Goal: Transaction & Acquisition: Purchase product/service

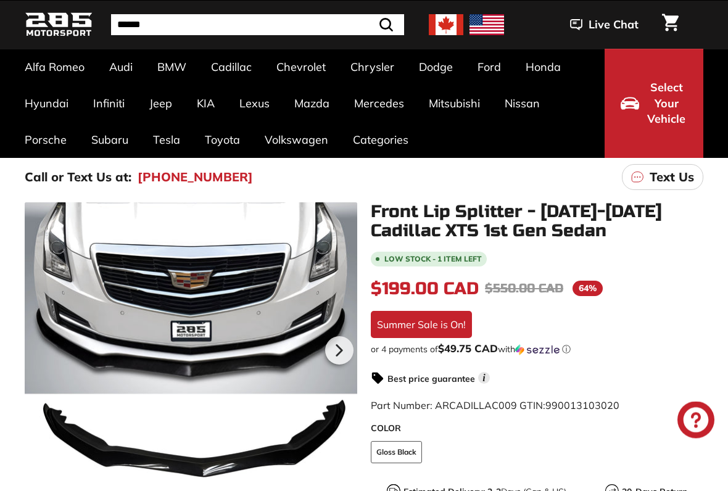
scroll to position [45, 0]
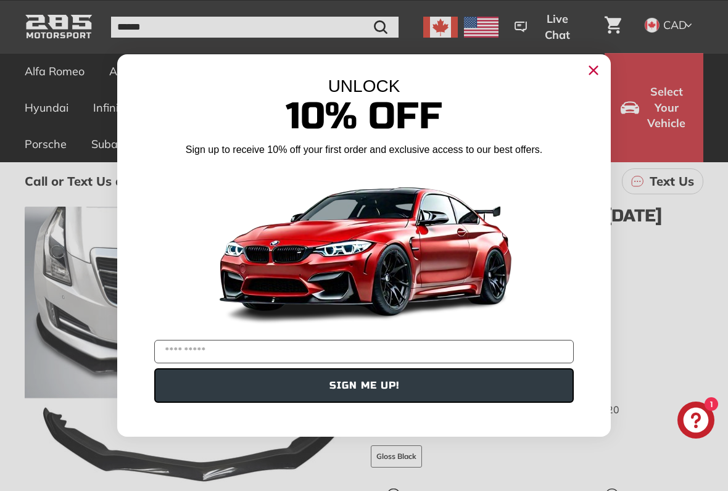
click at [586, 78] on icon "Close dialog" at bounding box center [593, 70] width 20 height 20
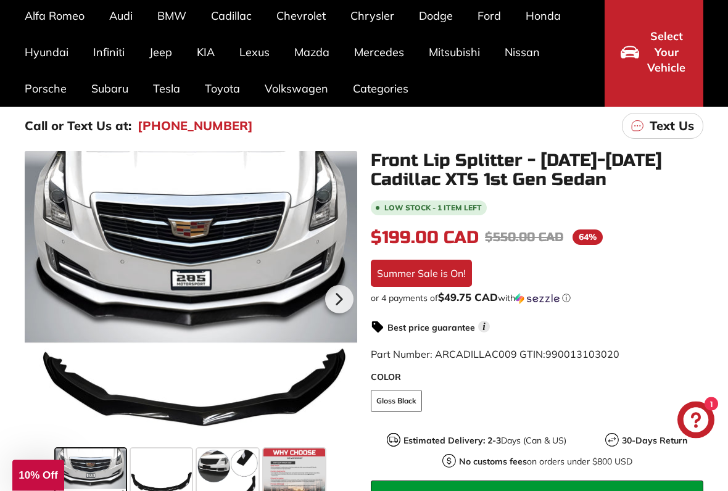
scroll to position [101, 0]
click at [340, 296] on icon at bounding box center [339, 299] width 28 height 28
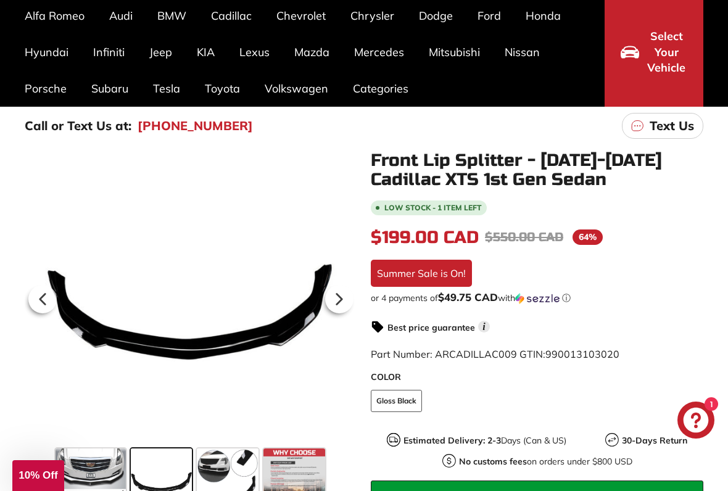
click at [342, 298] on icon at bounding box center [339, 299] width 28 height 28
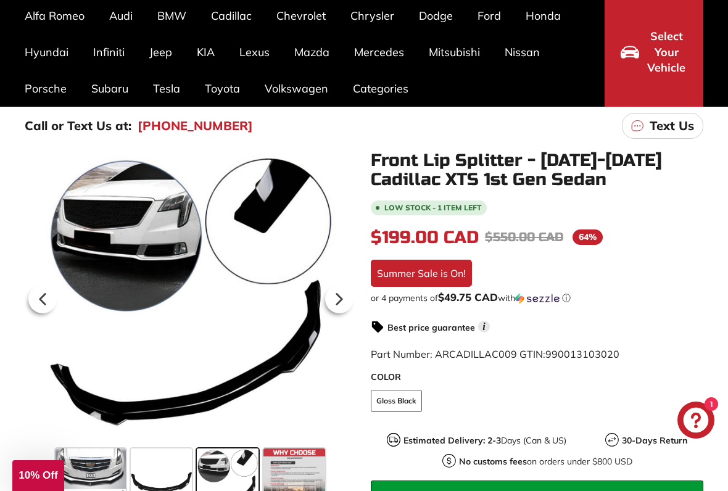
click at [340, 300] on icon at bounding box center [339, 299] width 5 height 10
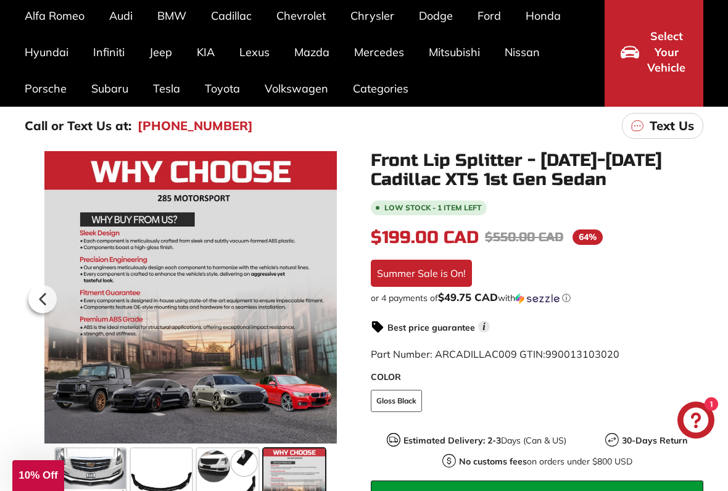
click at [48, 299] on icon at bounding box center [42, 299] width 28 height 28
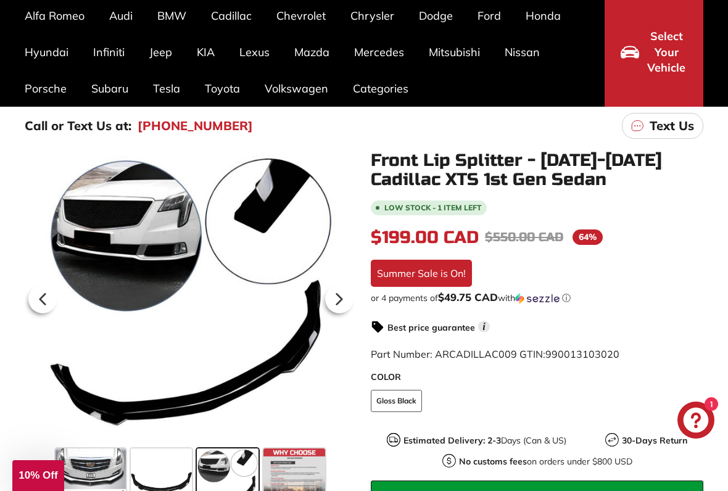
click at [44, 295] on icon at bounding box center [42, 299] width 5 height 10
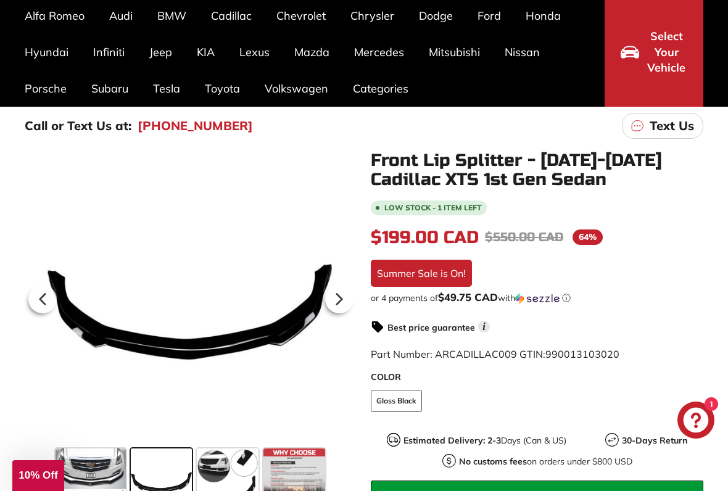
click at [43, 296] on icon at bounding box center [42, 299] width 5 height 10
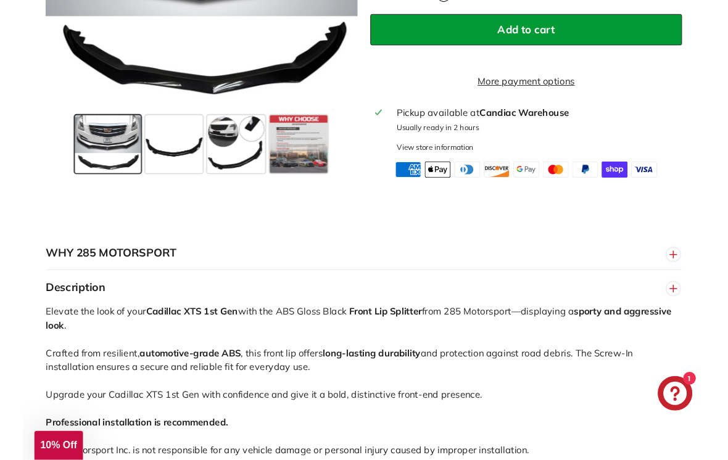
scroll to position [567, 0]
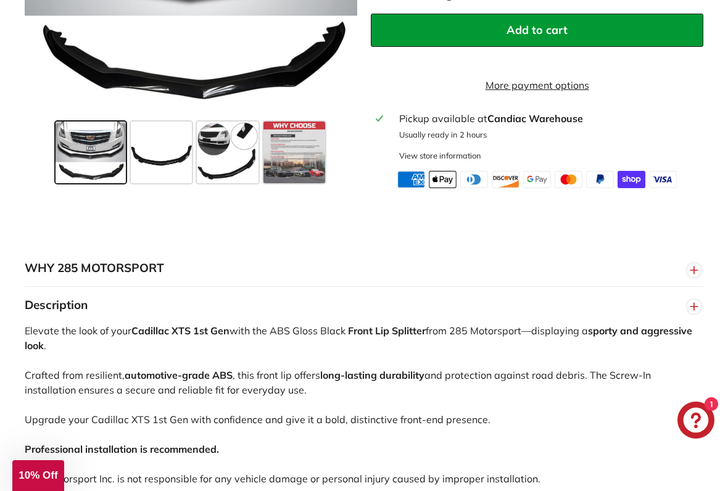
click at [703, 406] on icon "Chat window" at bounding box center [695, 420] width 25 height 25
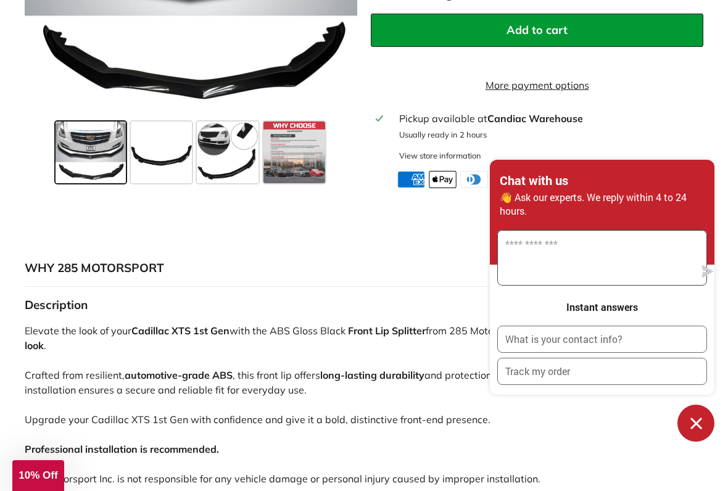
click at [517, 259] on textarea "Message us" at bounding box center [596, 258] width 196 height 54
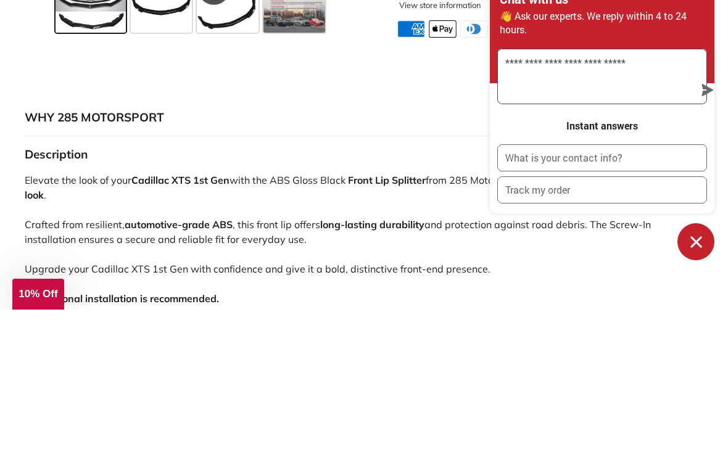
type textarea "**********"
click at [702, 234] on icon "submit" at bounding box center [708, 240] width 12 height 12
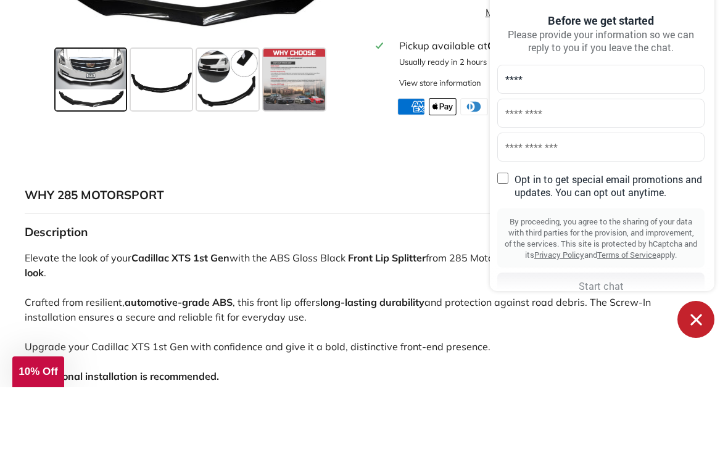
type input "****"
click at [516, 171] on input "text" at bounding box center [600, 185] width 207 height 29
type input "******"
click at [511, 205] on input "text" at bounding box center [600, 219] width 207 height 29
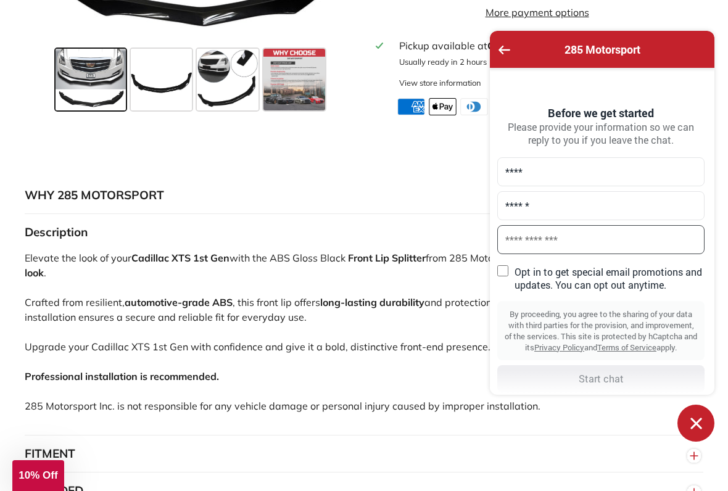
click at [523, 240] on input "text" at bounding box center [600, 239] width 207 height 29
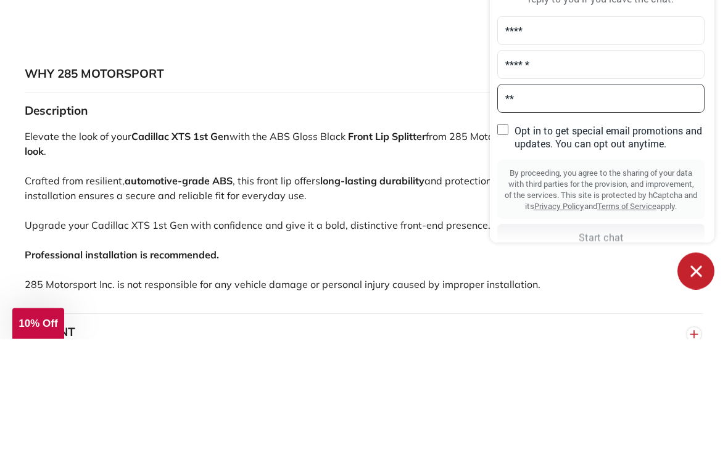
type input "***"
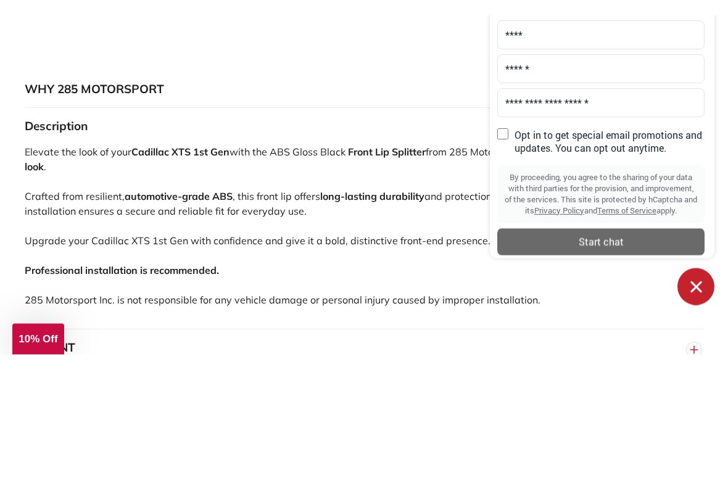
scroll to position [762, 0]
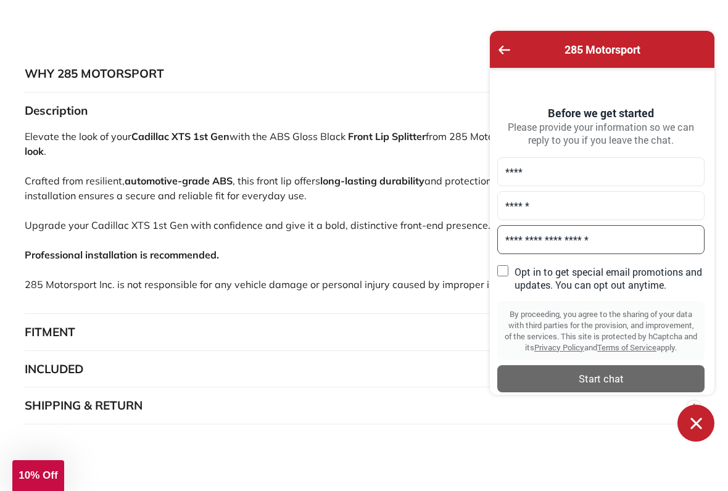
type input "**********"
click at [606, 383] on div "Start chat" at bounding box center [600, 379] width 192 height 14
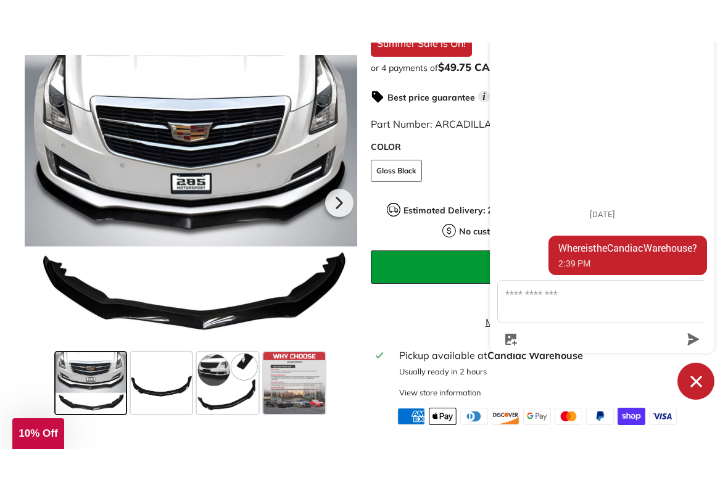
scroll to position [400, 0]
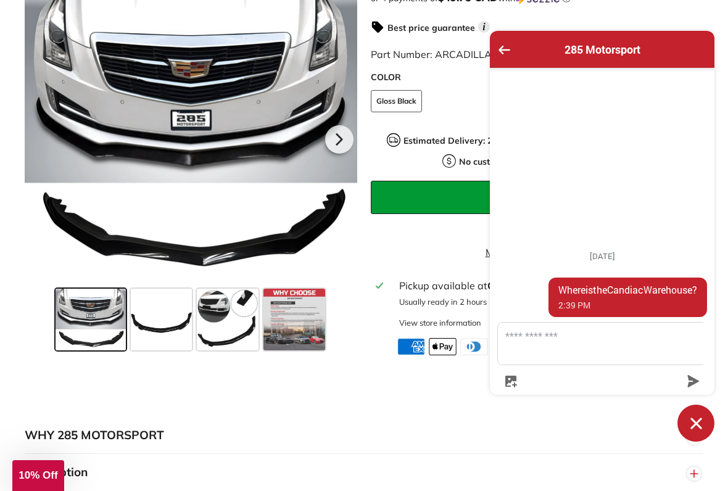
click at [504, 59] on div "285 Motorsport" at bounding box center [602, 49] width 210 height 22
click at [501, 52] on icon "Go back to the main screen" at bounding box center [504, 50] width 12 height 9
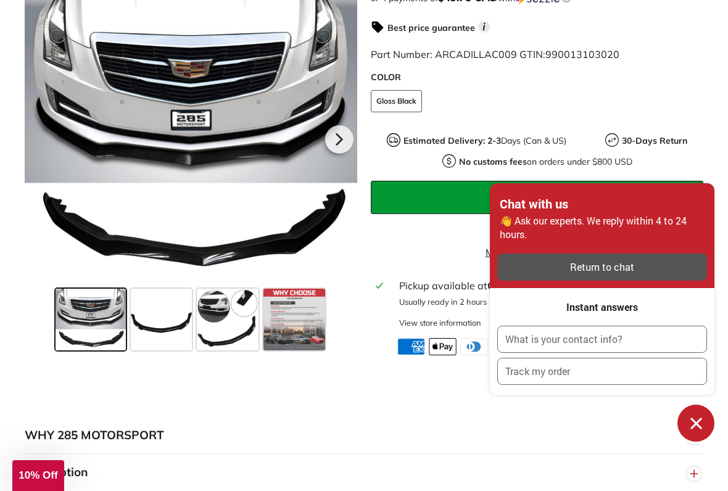
click at [504, 406] on button "WHY 285 MOTORSPORT" at bounding box center [364, 435] width 678 height 37
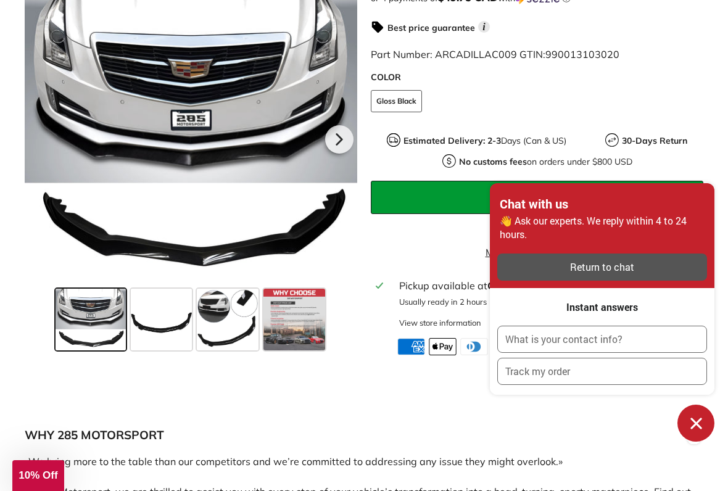
click at [690, 406] on icon "Chat window" at bounding box center [695, 423] width 19 height 19
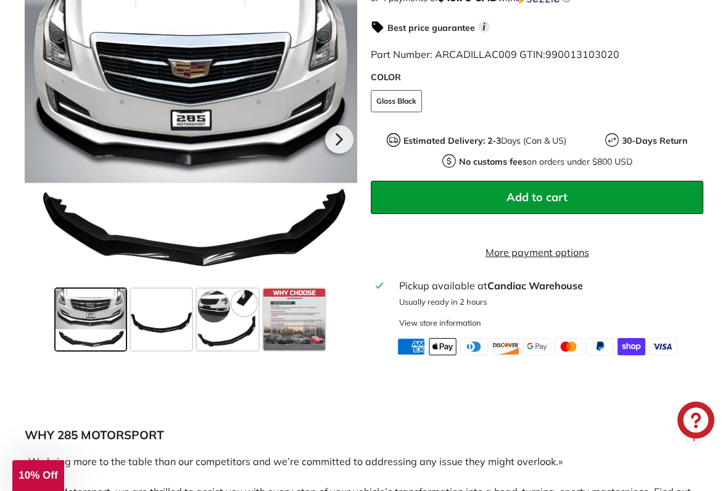
click at [458, 329] on div "View store information" at bounding box center [440, 323] width 82 height 12
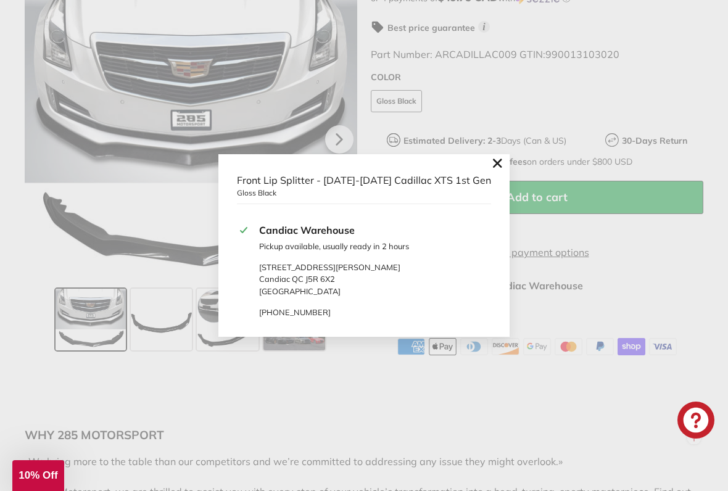
click at [492, 164] on icon ".cls-1{fill:none;stroke:#000;stroke-miterlimit:10;stroke-width:2px}" at bounding box center [496, 163] width 17 height 17
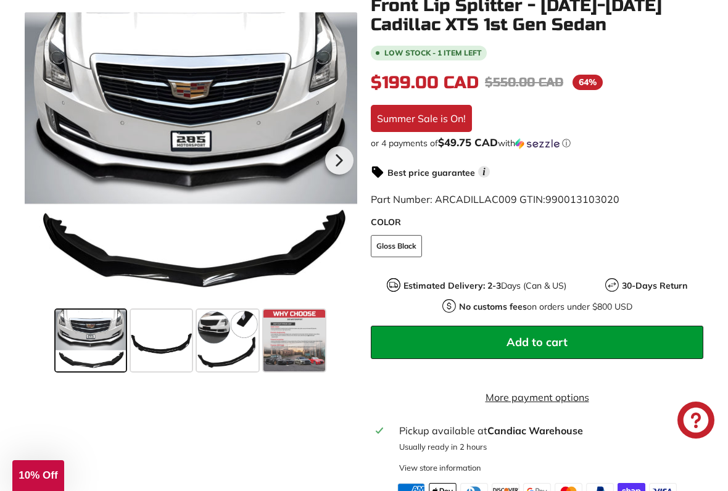
scroll to position [257, 0]
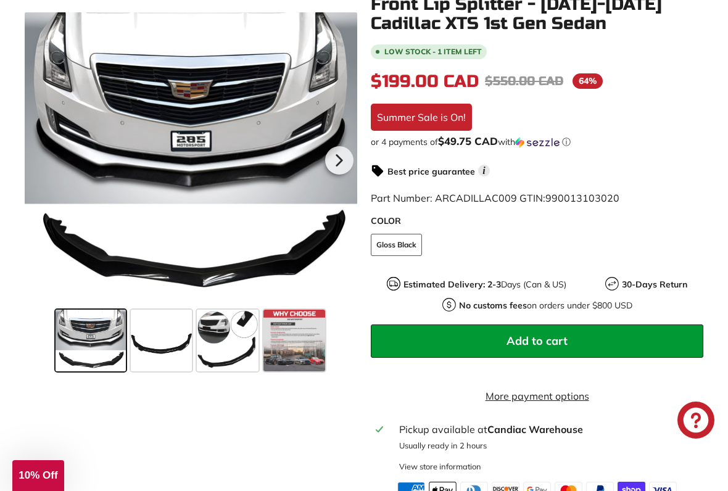
click at [694, 406] on icon "Chat window" at bounding box center [695, 420] width 25 height 25
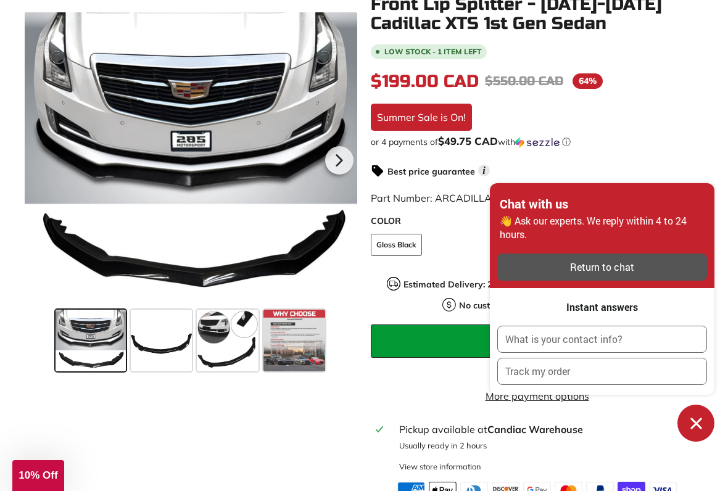
click at [607, 273] on div "Return to chat" at bounding box center [601, 267] width 195 height 14
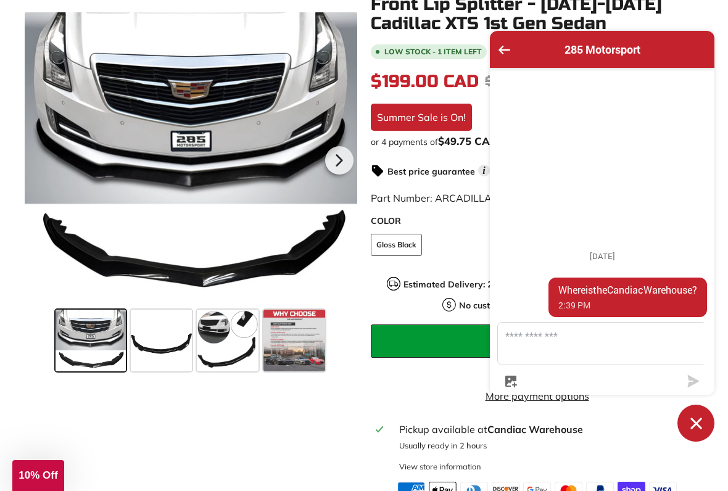
click at [634, 406] on div "285 Motorsport [DATE] Where is the Candiac Warehouse? 2:39 PM" at bounding box center [602, 236] width 224 height 411
click at [700, 406] on icon "Chat window" at bounding box center [695, 423] width 19 height 19
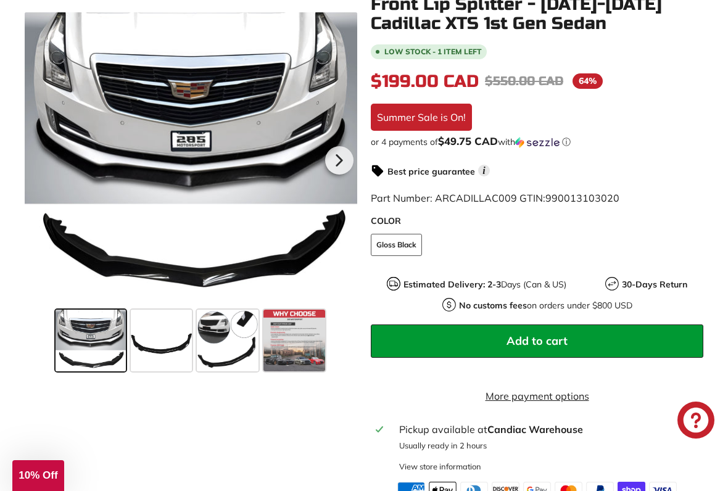
click at [543, 342] on span "Add to cart" at bounding box center [536, 341] width 61 height 14
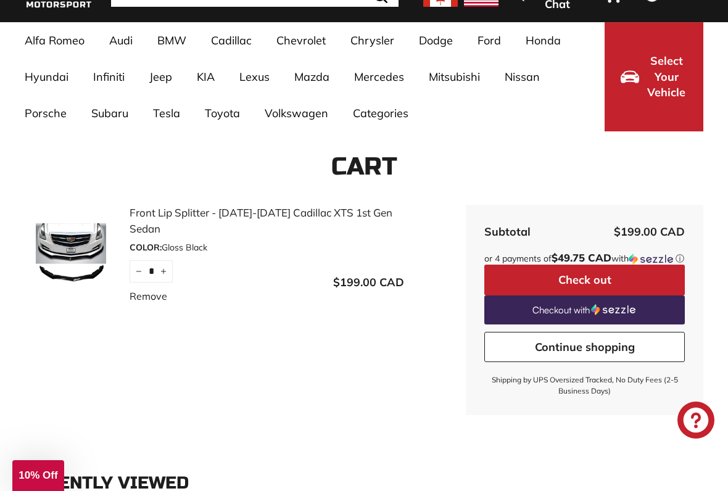
scroll to position [76, 0]
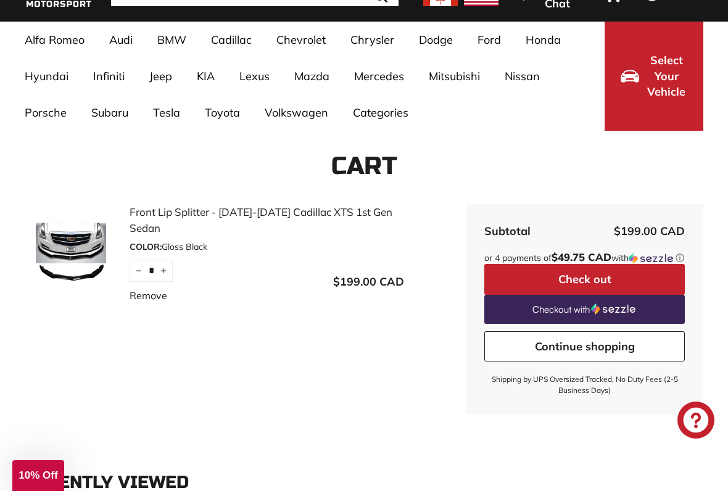
click at [583, 289] on button "Check out" at bounding box center [584, 279] width 200 height 31
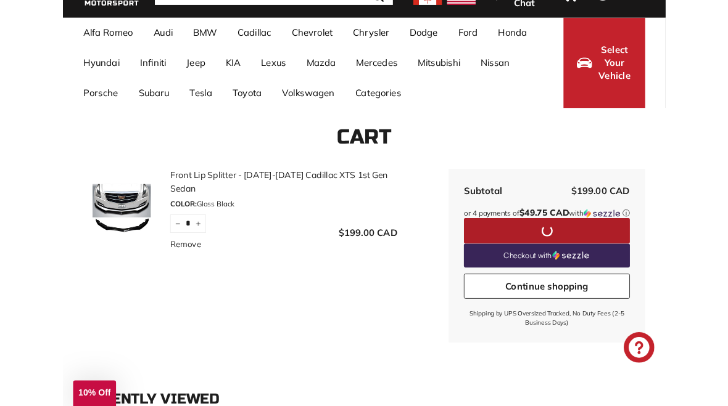
scroll to position [111, 0]
